Goal: Transaction & Acquisition: Obtain resource

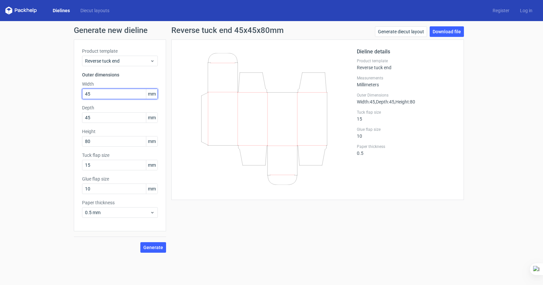
drag, startPoint x: 102, startPoint y: 92, endPoint x: 36, endPoint y: 98, distance: 65.9
click at [36, 98] on div "Generate new dieline Product template Reverse tuck end Outer dimensions Width 4…" at bounding box center [271, 139] width 543 height 237
type input "60"
click at [152, 246] on span "Generate" at bounding box center [153, 247] width 20 height 5
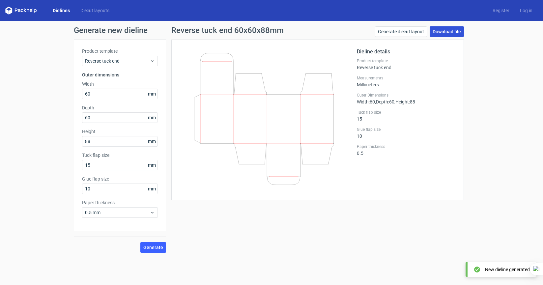
click at [443, 30] on link "Download file" at bounding box center [447, 31] width 34 height 11
drag, startPoint x: 96, startPoint y: 142, endPoint x: 62, endPoint y: 145, distance: 33.4
click at [62, 145] on div "Generate new dieline Product template Reverse tuck end Outer dimensions Width 6…" at bounding box center [271, 139] width 543 height 237
click at [148, 251] on button "Generate" at bounding box center [153, 247] width 26 height 11
click at [446, 33] on link "Download file" at bounding box center [447, 31] width 34 height 11
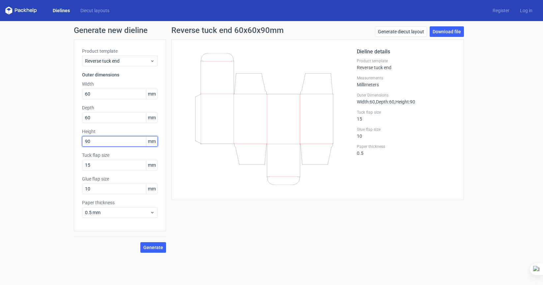
drag, startPoint x: 107, startPoint y: 141, endPoint x: 26, endPoint y: 152, distance: 82.2
click at [26, 152] on div "Generate new dieline Product template Reverse tuck end Outer dimensions Width 6…" at bounding box center [271, 139] width 543 height 237
click at [158, 249] on span "Generate" at bounding box center [153, 247] width 20 height 5
click at [446, 29] on link "Download file" at bounding box center [447, 31] width 34 height 11
drag, startPoint x: 98, startPoint y: 143, endPoint x: -3, endPoint y: 148, distance: 100.7
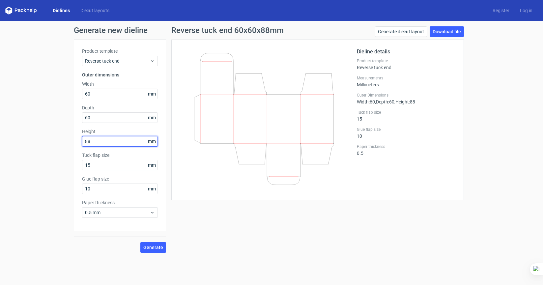
click at [0, 148] on html "Dielines Diecut layouts Register Log in Generate new dieline Product template R…" at bounding box center [271, 142] width 543 height 285
click at [148, 253] on div "Generate new dieline Product template Reverse tuck end Outer dimensions Width 6…" at bounding box center [271, 139] width 543 height 237
click at [152, 251] on button "Generate" at bounding box center [153, 247] width 26 height 11
click at [454, 30] on link "Download file" at bounding box center [447, 31] width 34 height 11
drag, startPoint x: 93, startPoint y: 140, endPoint x: 88, endPoint y: 141, distance: 5.1
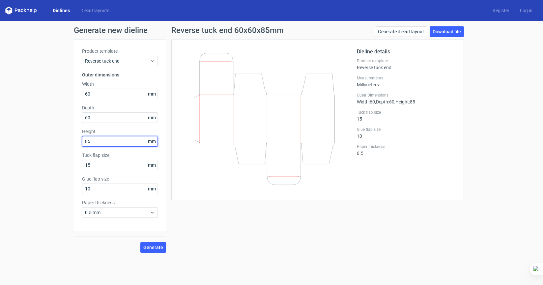
click at [88, 141] on input "85" at bounding box center [120, 141] width 76 height 11
type input "84"
click at [150, 249] on span "Generate" at bounding box center [153, 247] width 20 height 5
click at [448, 33] on link "Download file" at bounding box center [447, 31] width 34 height 11
drag, startPoint x: 97, startPoint y: 166, endPoint x: 69, endPoint y: 165, distance: 28.4
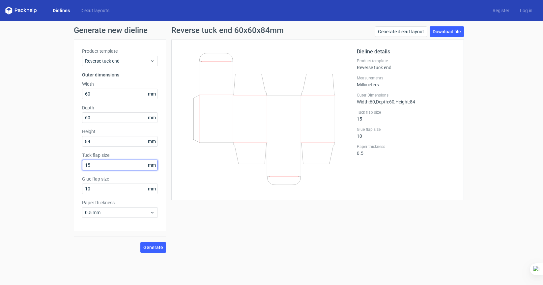
click at [69, 165] on div "Generate new dieline Product template Reverse tuck end Outer dimensions Width 6…" at bounding box center [271, 139] width 543 height 237
type input "10"
click at [157, 250] on span "Generate" at bounding box center [153, 247] width 20 height 5
click at [442, 32] on link "Download file" at bounding box center [447, 31] width 34 height 11
